Goal: Register for event/course

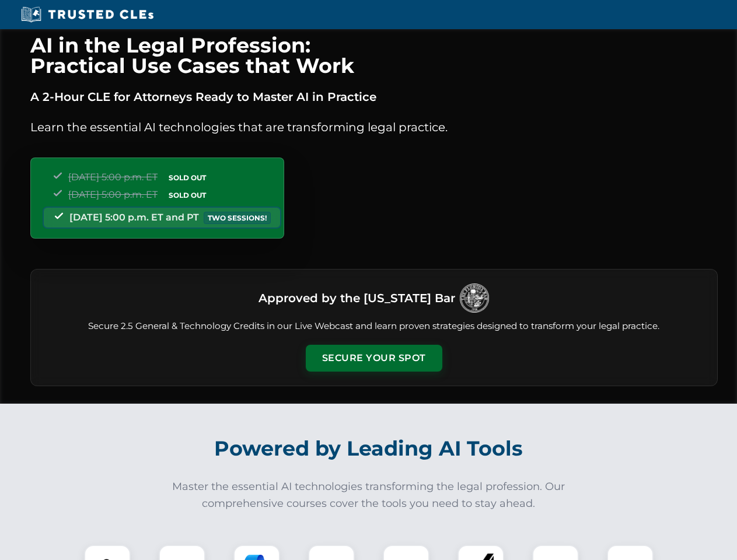
click at [373, 358] on button "Secure Your Spot" at bounding box center [374, 358] width 136 height 27
click at [107, 552] on img at bounding box center [107, 568] width 34 height 34
click at [182, 552] on div at bounding box center [182, 568] width 47 height 47
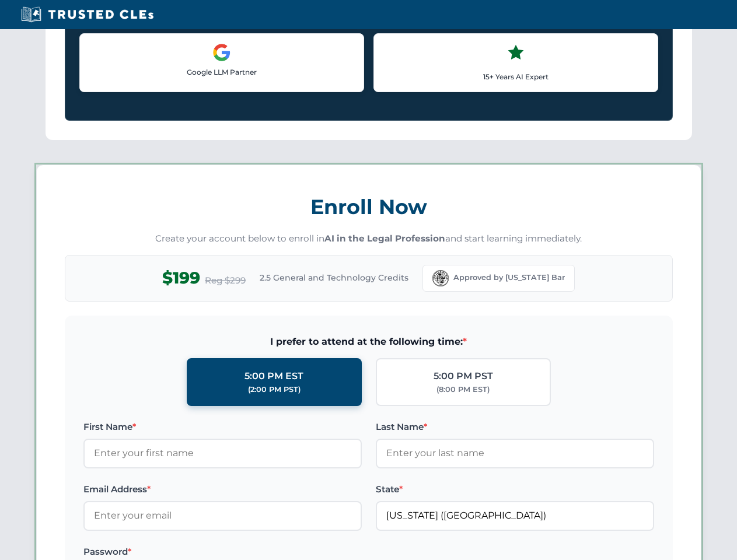
click at [331, 552] on label "Password *" at bounding box center [222, 552] width 278 height 14
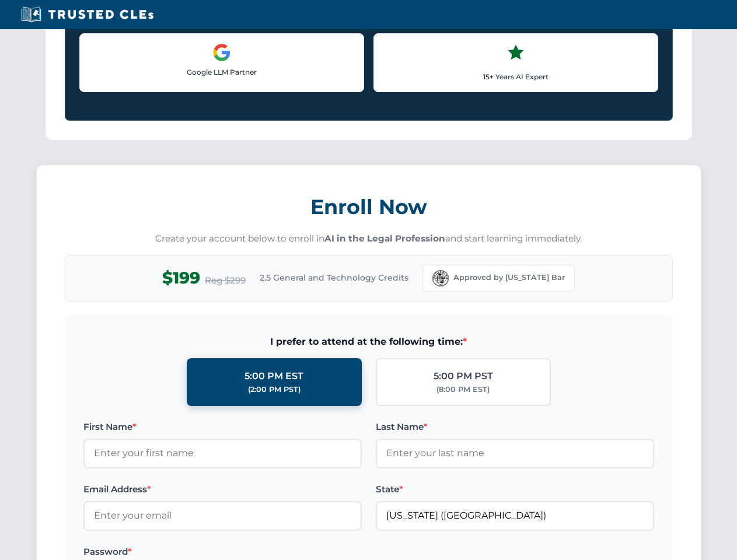
scroll to position [1145, 0]
